Goal: Information Seeking & Learning: Learn about a topic

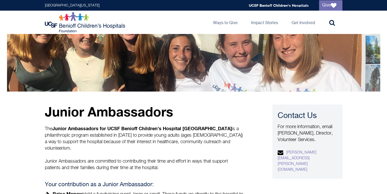
scroll to position [6, 0]
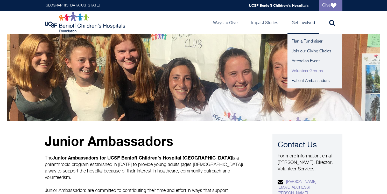
click at [300, 70] on link "Volunteer Groups" at bounding box center [315, 71] width 54 height 10
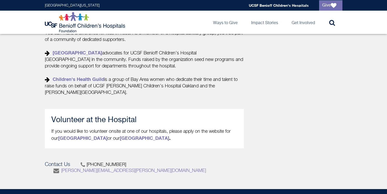
scroll to position [227, 0]
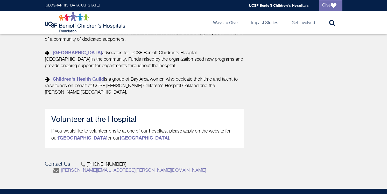
click at [130, 138] on link "San Francisco hospital" at bounding box center [145, 138] width 50 height 6
